Goal: Information Seeking & Learning: Learn about a topic

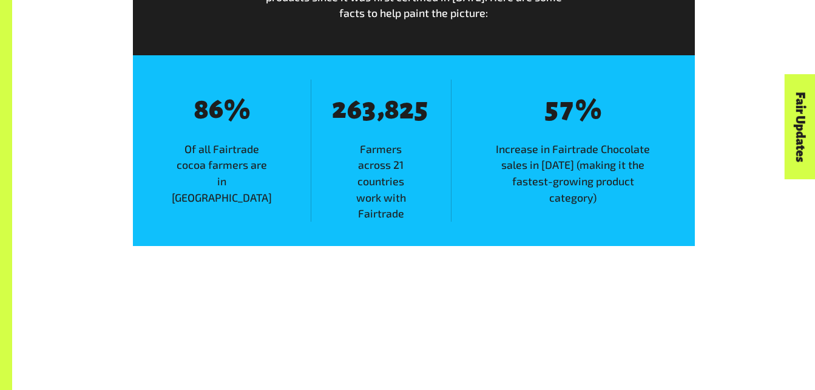
scroll to position [1584, 0]
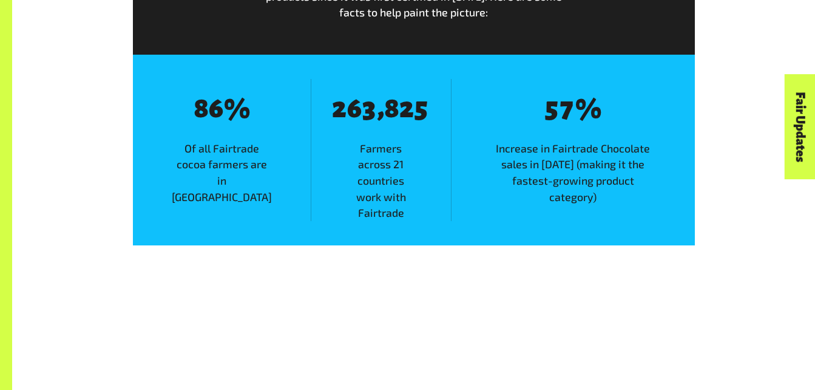
click at [516, 203] on div "8 5 8 7 % Increase in Fairtrade Chocolate sales in 2017 (making it the fastest-…" at bounding box center [573, 150] width 244 height 142
click at [393, 188] on span "Farmers across 21 countries work with Fairtrade" at bounding box center [381, 180] width 140 height 81
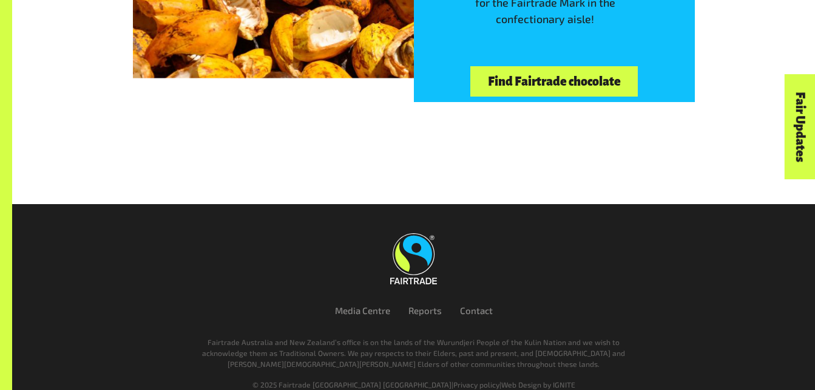
scroll to position [2783, 0]
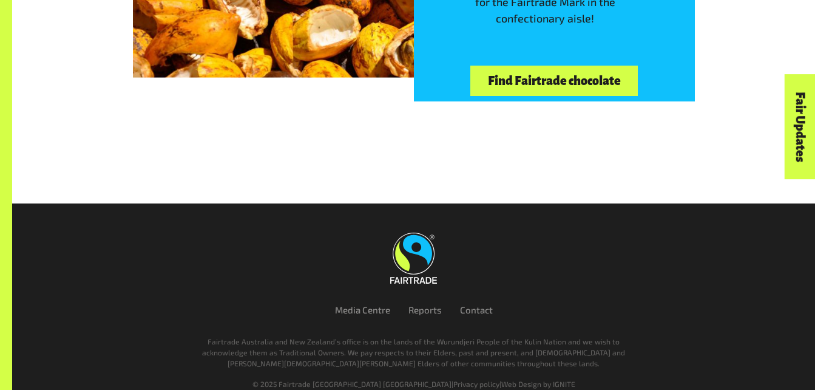
drag, startPoint x: 529, startPoint y: 216, endPoint x: 541, endPoint y: 196, distance: 23.4
click at [541, 203] on footer "Media Centre Reports Contact Fairtrade Australia and New Zealand’s office is on…" at bounding box center [407, 306] width 815 height 206
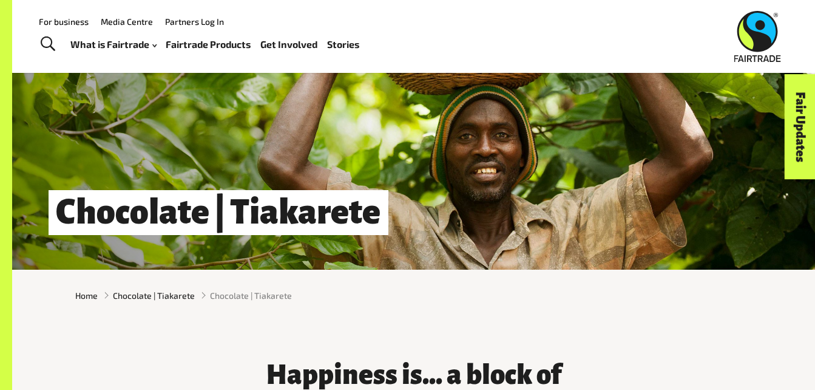
scroll to position [0, 0]
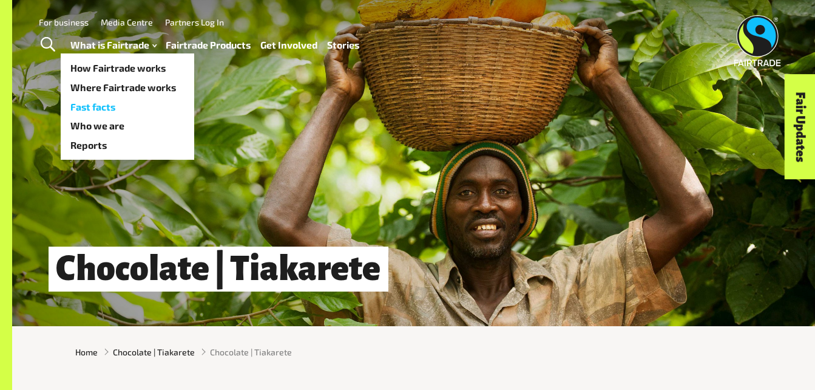
click at [139, 106] on link "Fast facts" at bounding box center [128, 106] width 134 height 19
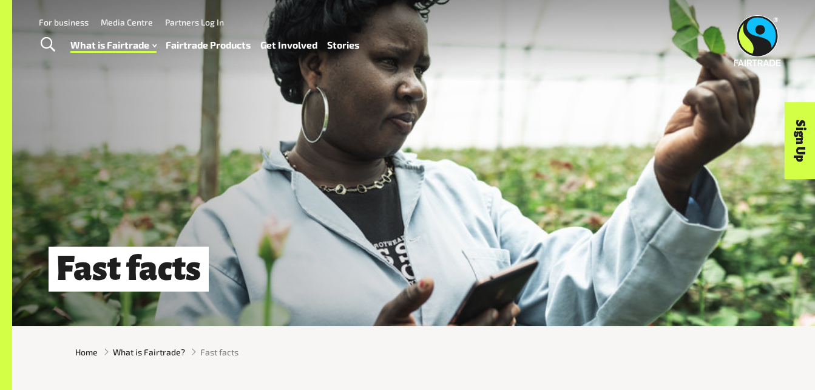
click at [201, 42] on link "Fairtrade Products" at bounding box center [208, 45] width 85 height 18
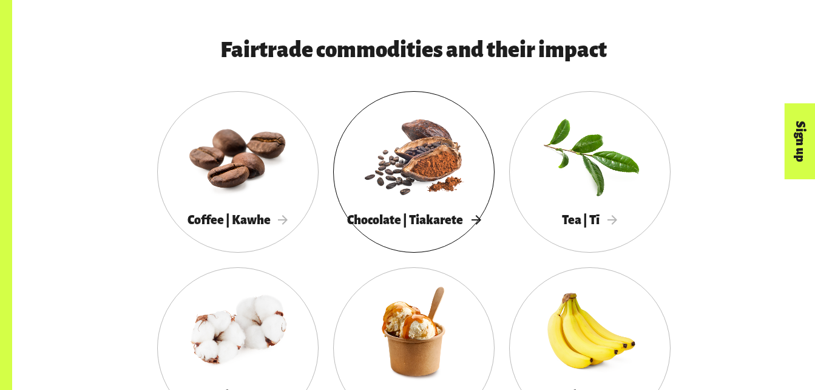
scroll to position [1028, 0]
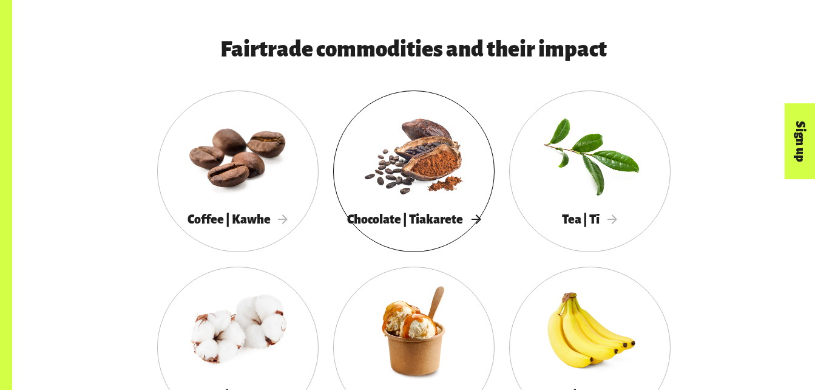
click at [442, 138] on div at bounding box center [413, 154] width 161 height 105
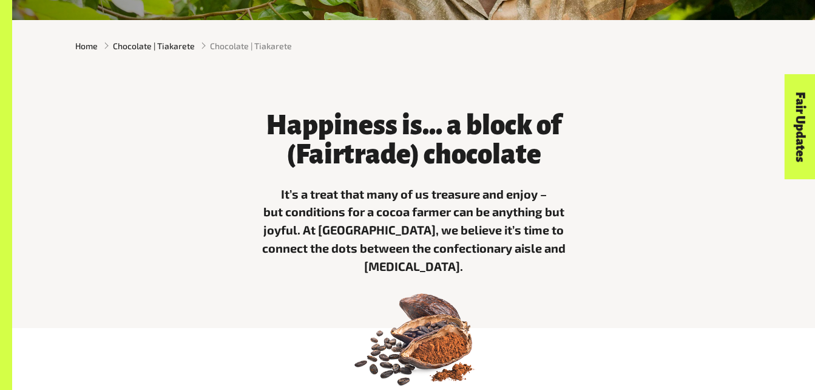
scroll to position [334, 0]
